Goal: Register for event/course

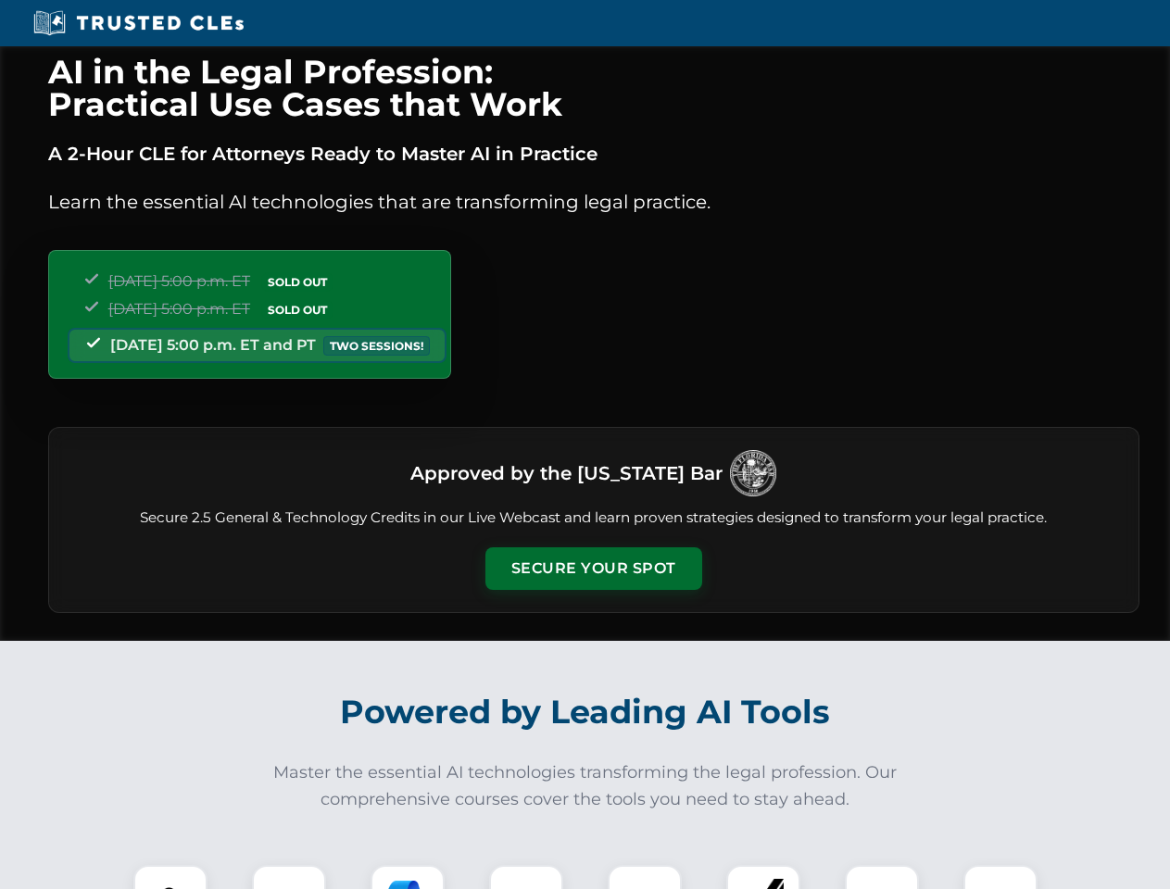
click at [593, 569] on button "Secure Your Spot" at bounding box center [593, 569] width 217 height 43
click at [170, 877] on img at bounding box center [171, 903] width 54 height 54
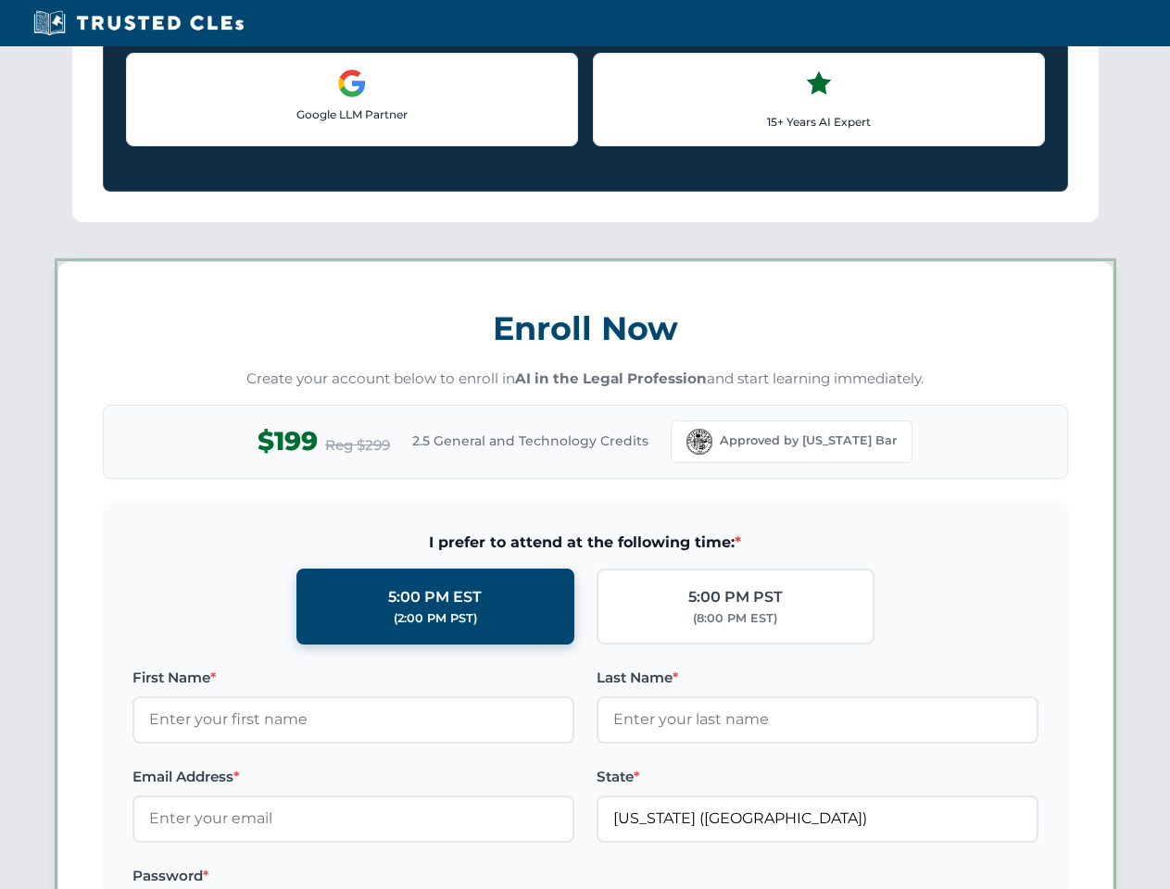
click at [408, 877] on label "Password *" at bounding box center [353, 876] width 442 height 22
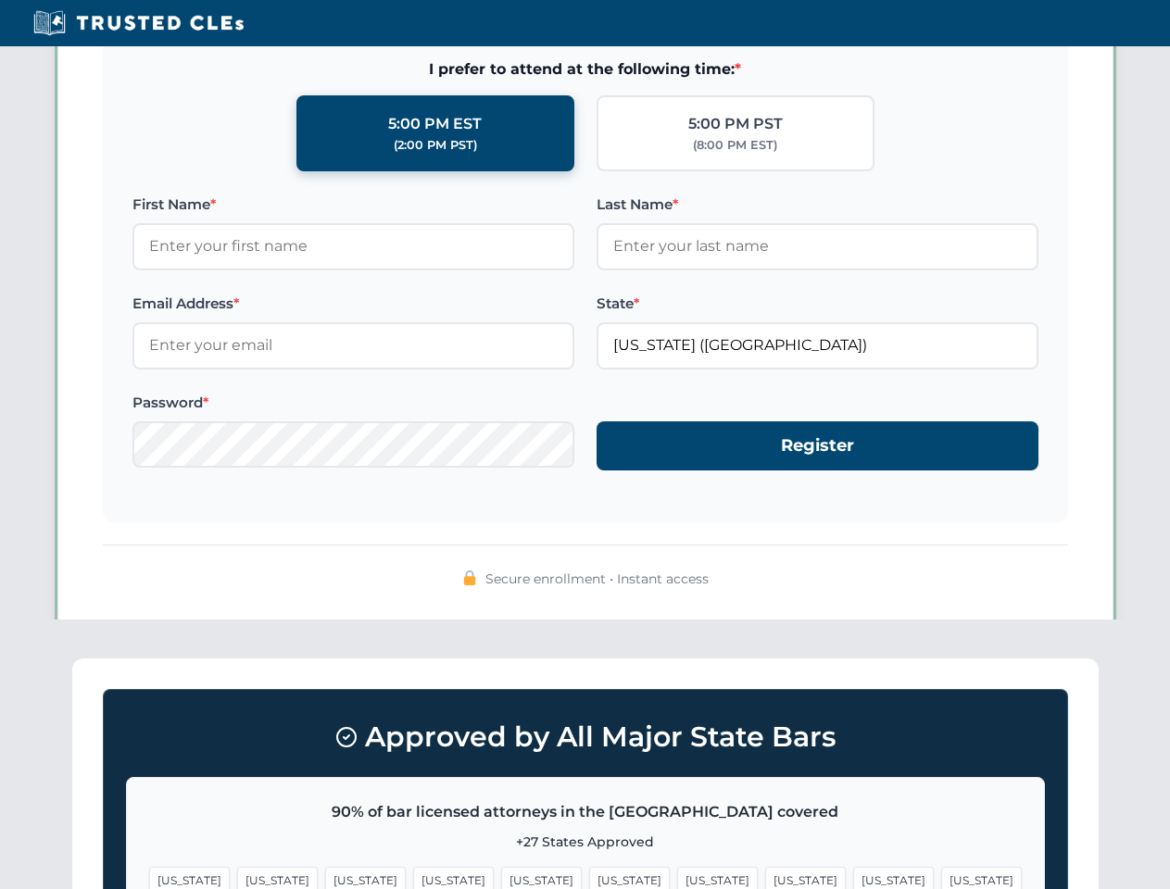
click at [853, 877] on span "[US_STATE]" at bounding box center [893, 880] width 81 height 27
